Goal: Find specific page/section

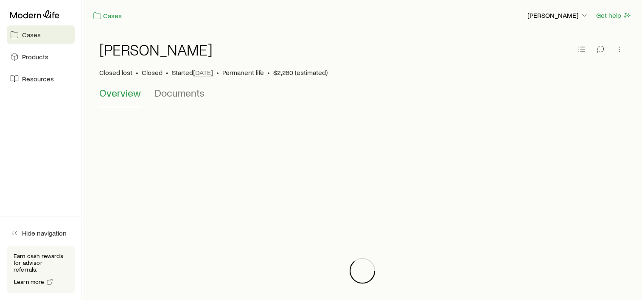
click at [31, 33] on span "Cases" at bounding box center [31, 35] width 19 height 8
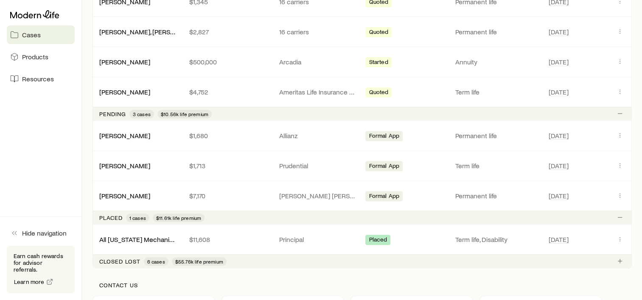
scroll to position [339, 0]
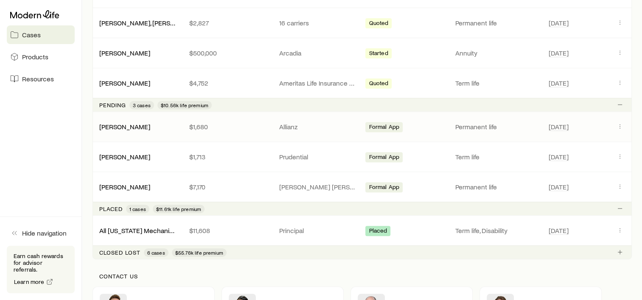
click at [209, 127] on p "$1,680" at bounding box center [227, 127] width 76 height 8
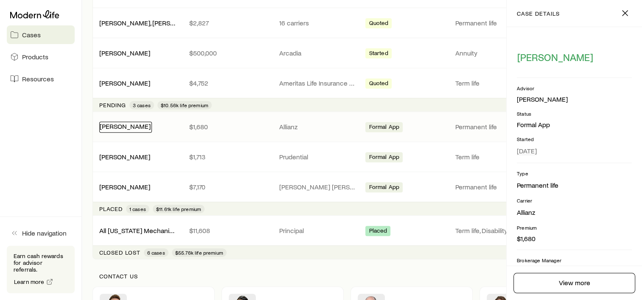
click at [139, 129] on div "[PERSON_NAME]" at bounding box center [125, 127] width 53 height 11
click at [103, 126] on link "[PERSON_NAME]" at bounding box center [125, 126] width 51 height 8
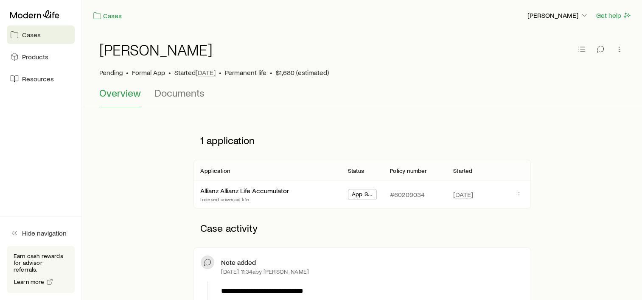
click at [404, 71] on div "Pending • Formal App • Started [DATE] • Permanent life • $1,680 (estimated)" at bounding box center [362, 72] width 526 height 8
